Goal: Task Accomplishment & Management: Use online tool/utility

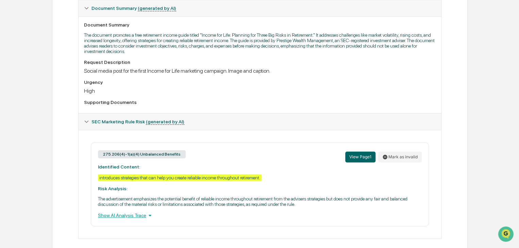
scroll to position [186, 0]
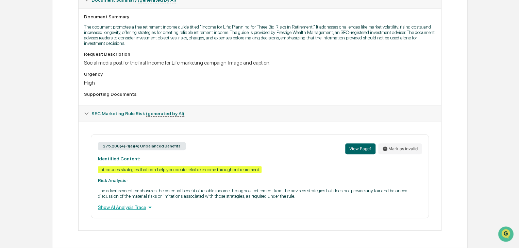
click at [136, 207] on div "Show AI Analysis Trace" at bounding box center [260, 207] width 324 height 7
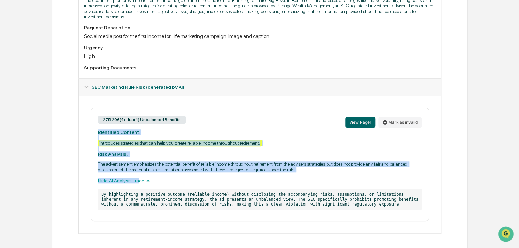
scroll to position [216, 0]
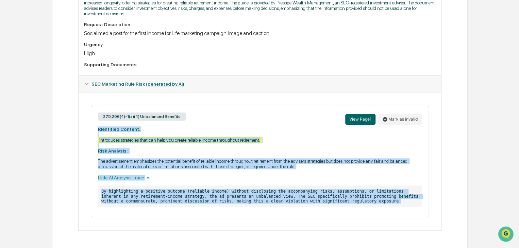
drag, startPoint x: 95, startPoint y: 155, endPoint x: 369, endPoint y: 206, distance: 278.7
click at [369, 206] on div "275.206(4)-1(a)(4) Unbalanced Benefits View Page 1 Mark as invalid Identified C…" at bounding box center [260, 162] width 338 height 114
copy div "Identified Content: introduces strategies that can help you create reliable inc…"
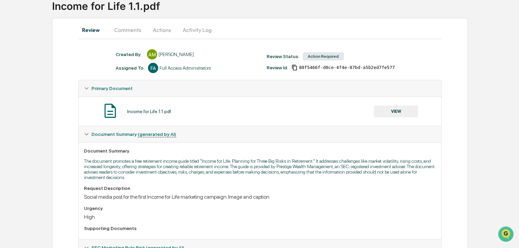
scroll to position [46, 0]
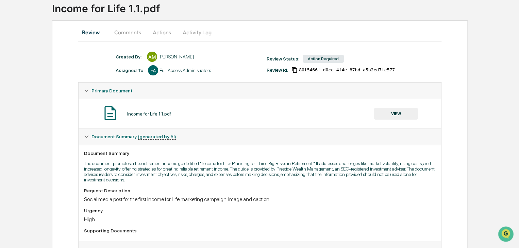
click at [132, 33] on button "Comments" at bounding box center [128, 32] width 38 height 16
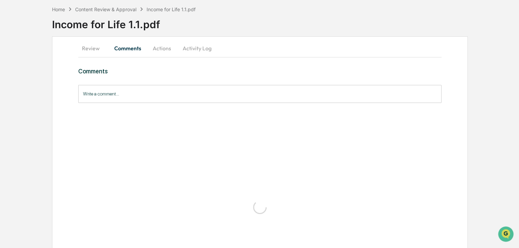
scroll to position [0, 0]
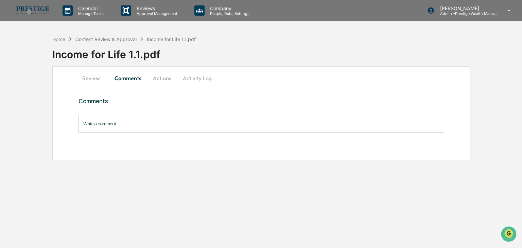
click at [149, 127] on input "Write a comment..." at bounding box center [262, 124] width 366 height 18
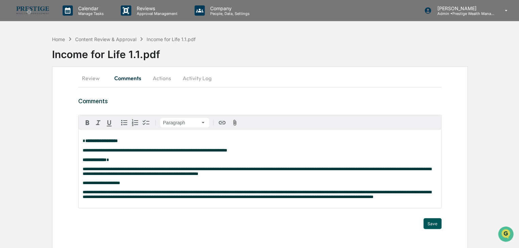
click at [429, 229] on button "Save" at bounding box center [432, 223] width 18 height 11
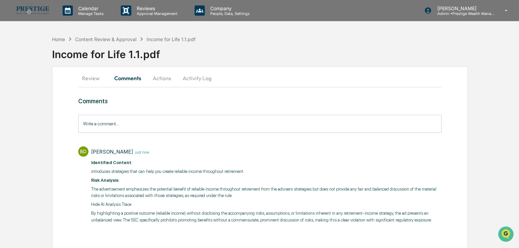
click at [163, 83] on button "Actions" at bounding box center [162, 78] width 31 height 16
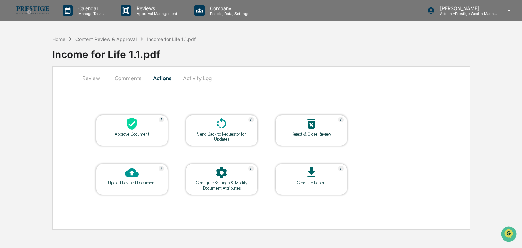
click at [203, 118] on div at bounding box center [222, 124] width 68 height 15
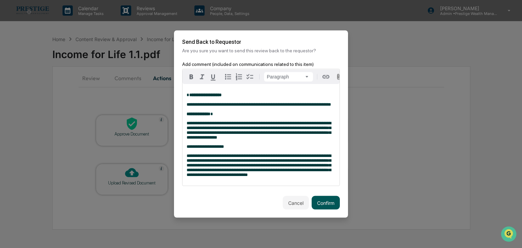
click at [323, 210] on button "Confirm" at bounding box center [326, 203] width 28 height 14
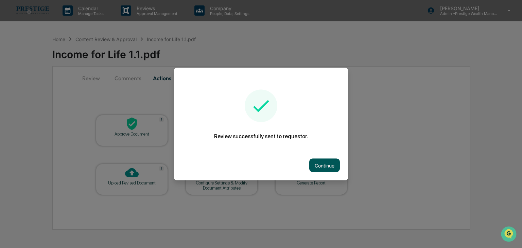
click at [320, 162] on button "Continue" at bounding box center [324, 166] width 31 height 14
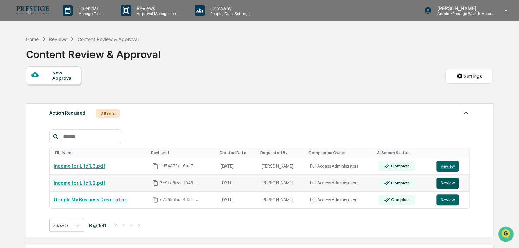
click at [445, 183] on button "Review" at bounding box center [447, 183] width 22 height 11
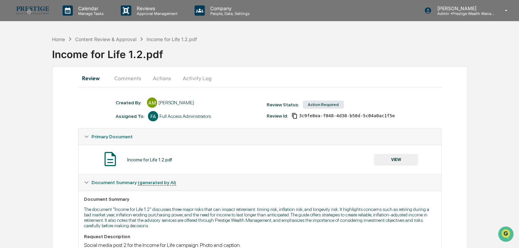
click at [159, 77] on button "Actions" at bounding box center [162, 78] width 31 height 16
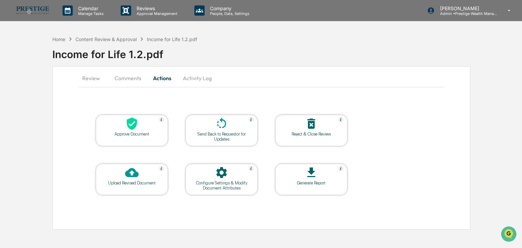
click at [129, 132] on div "Approve Document" at bounding box center [131, 134] width 61 height 5
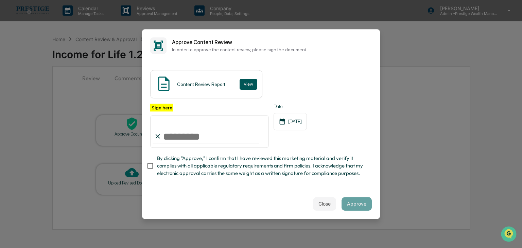
click at [245, 84] on button "View" at bounding box center [249, 84] width 18 height 11
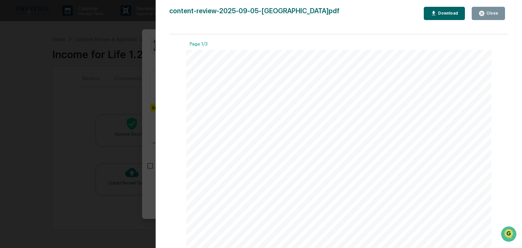
click at [488, 7] on button "Close" at bounding box center [488, 13] width 33 height 13
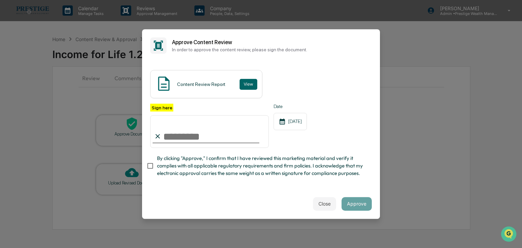
click at [199, 135] on input "Sign here" at bounding box center [209, 131] width 119 height 33
type input "**********"
click at [365, 206] on button "Approve" at bounding box center [357, 204] width 30 height 14
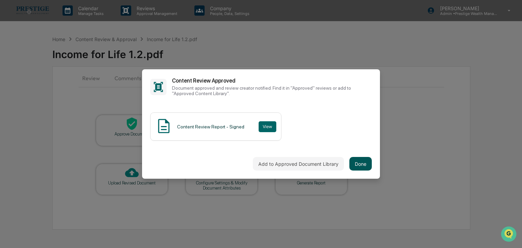
click at [357, 164] on button "Done" at bounding box center [361, 164] width 22 height 14
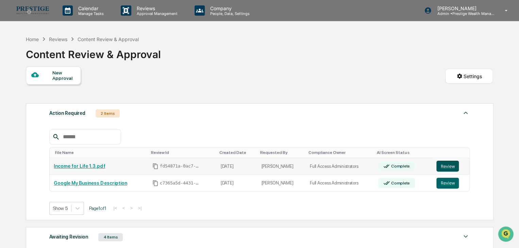
click at [442, 164] on button "Review" at bounding box center [447, 166] width 22 height 11
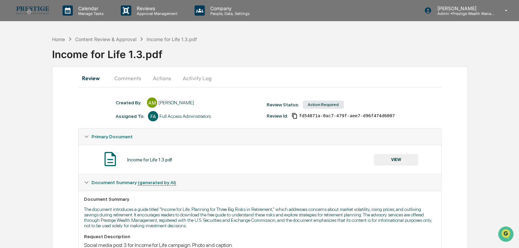
click at [161, 80] on button "Actions" at bounding box center [162, 78] width 31 height 16
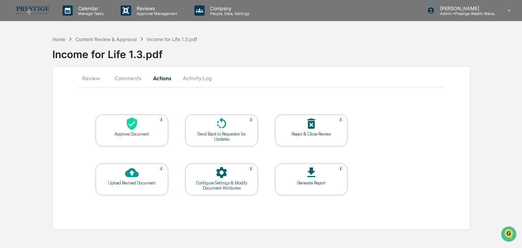
click at [141, 133] on div "Approve Document" at bounding box center [131, 134] width 61 height 5
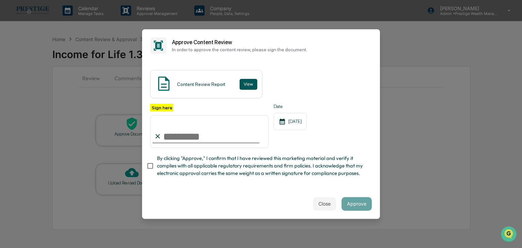
click at [243, 82] on button "View" at bounding box center [249, 84] width 18 height 11
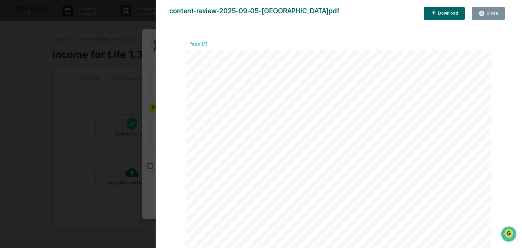
click at [484, 15] on icon "button" at bounding box center [481, 13] width 5 height 5
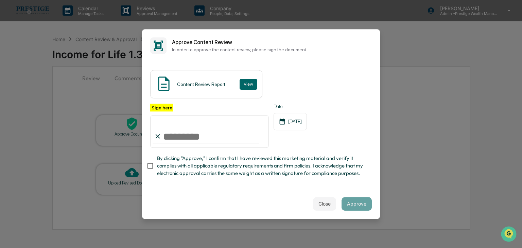
click at [175, 143] on div at bounding box center [206, 142] width 107 height 1
click at [177, 138] on input "Sign here" at bounding box center [209, 131] width 119 height 33
type input "**********"
click at [356, 201] on button "Approve" at bounding box center [357, 204] width 30 height 14
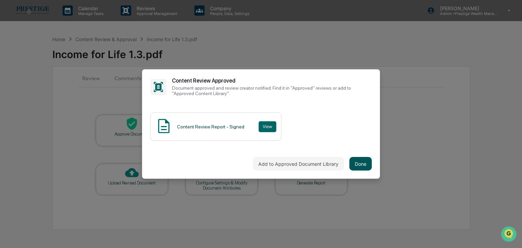
click at [358, 164] on button "Done" at bounding box center [361, 164] width 22 height 14
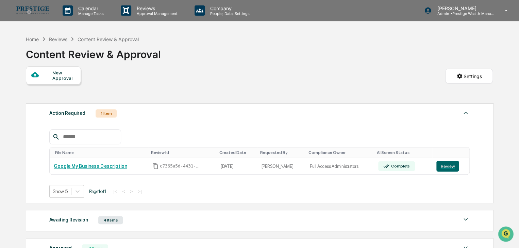
click at [55, 37] on div "Reviews" at bounding box center [58, 39] width 18 height 6
click at [36, 43] on div "Content Review & Approval" at bounding box center [93, 52] width 135 height 18
click at [36, 41] on div "Home" at bounding box center [32, 39] width 13 height 6
